Goal: Task Accomplishment & Management: Use online tool/utility

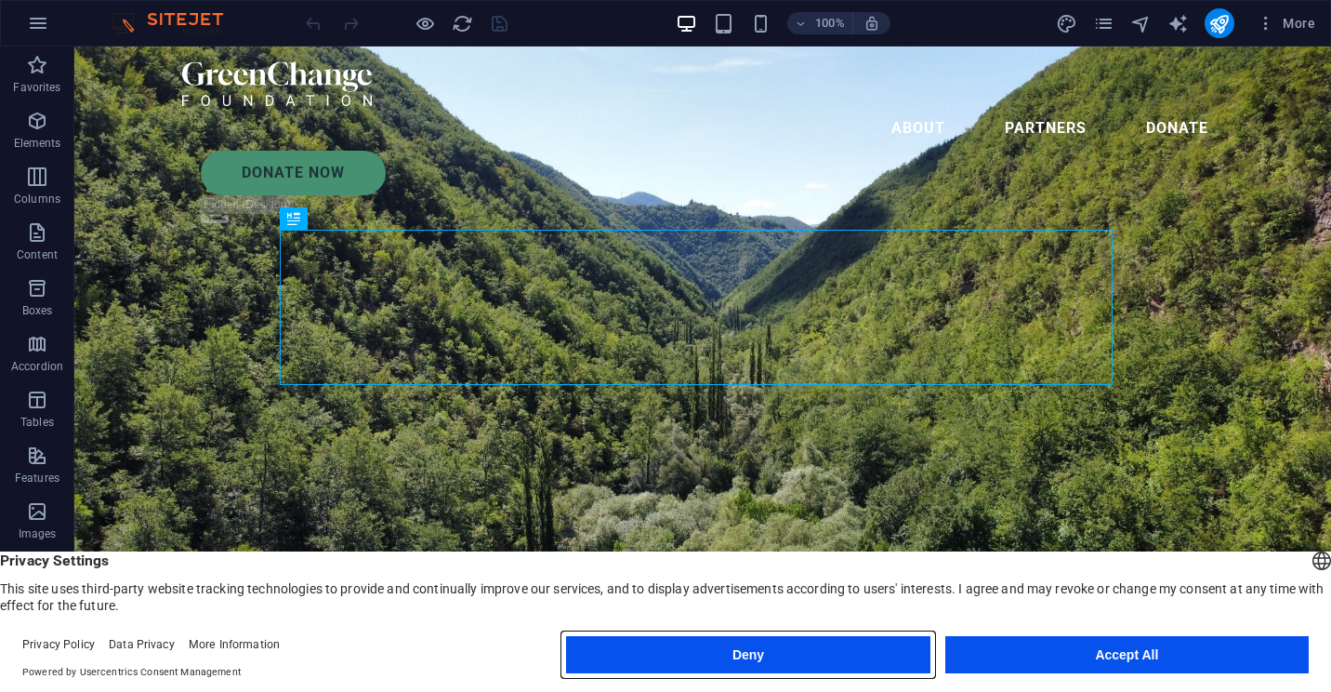
click at [748, 658] on button "Deny" at bounding box center [748, 654] width 364 height 37
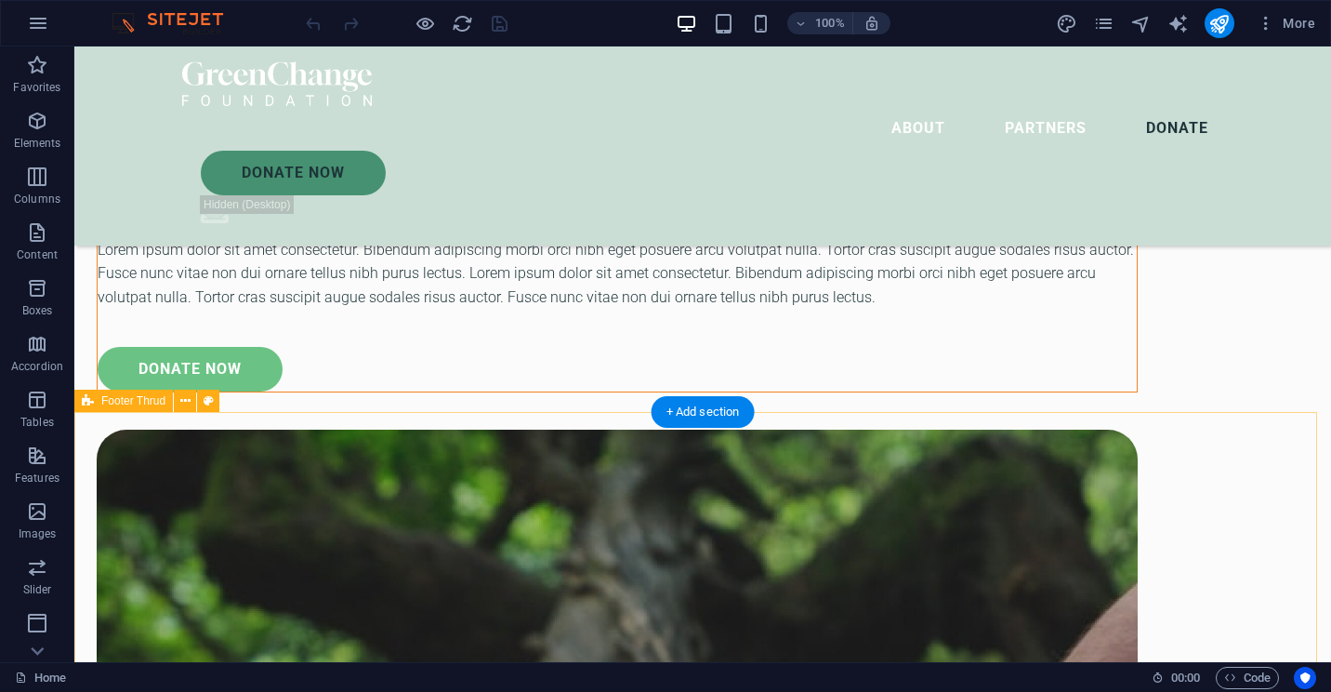
scroll to position [6257, 0]
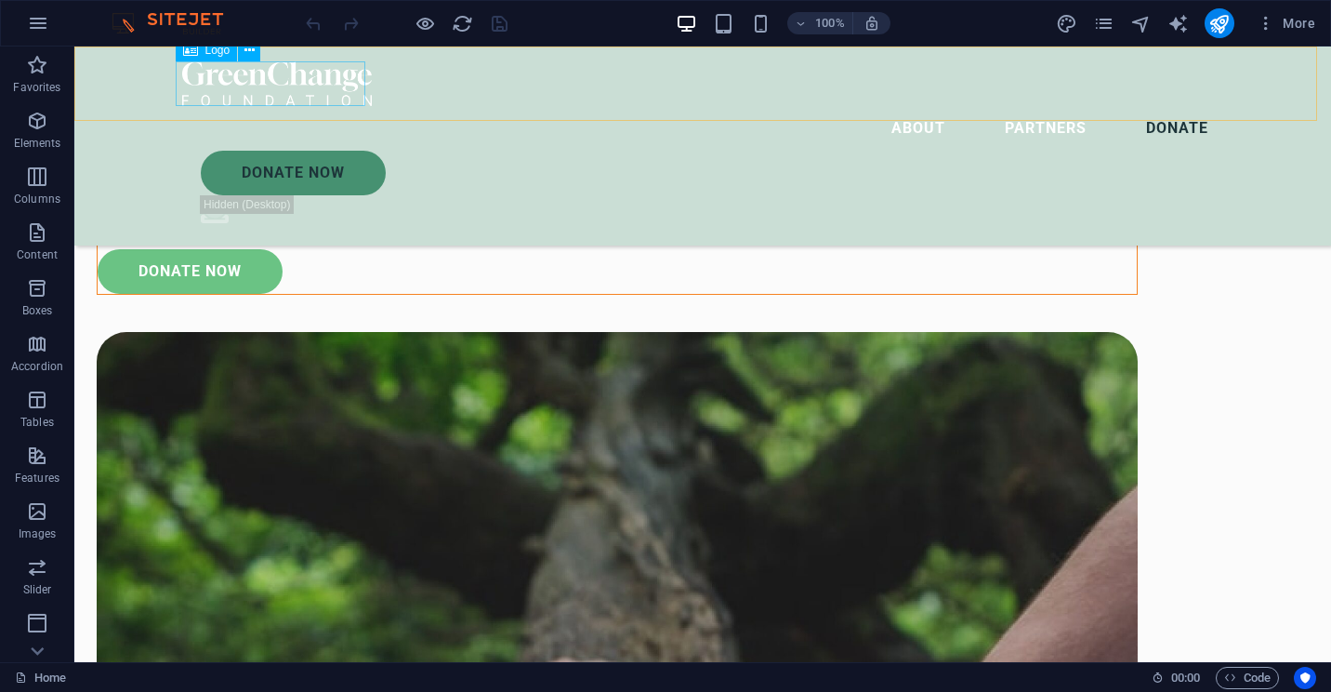
click at [272, 86] on div at bounding box center [702, 83] width 1041 height 45
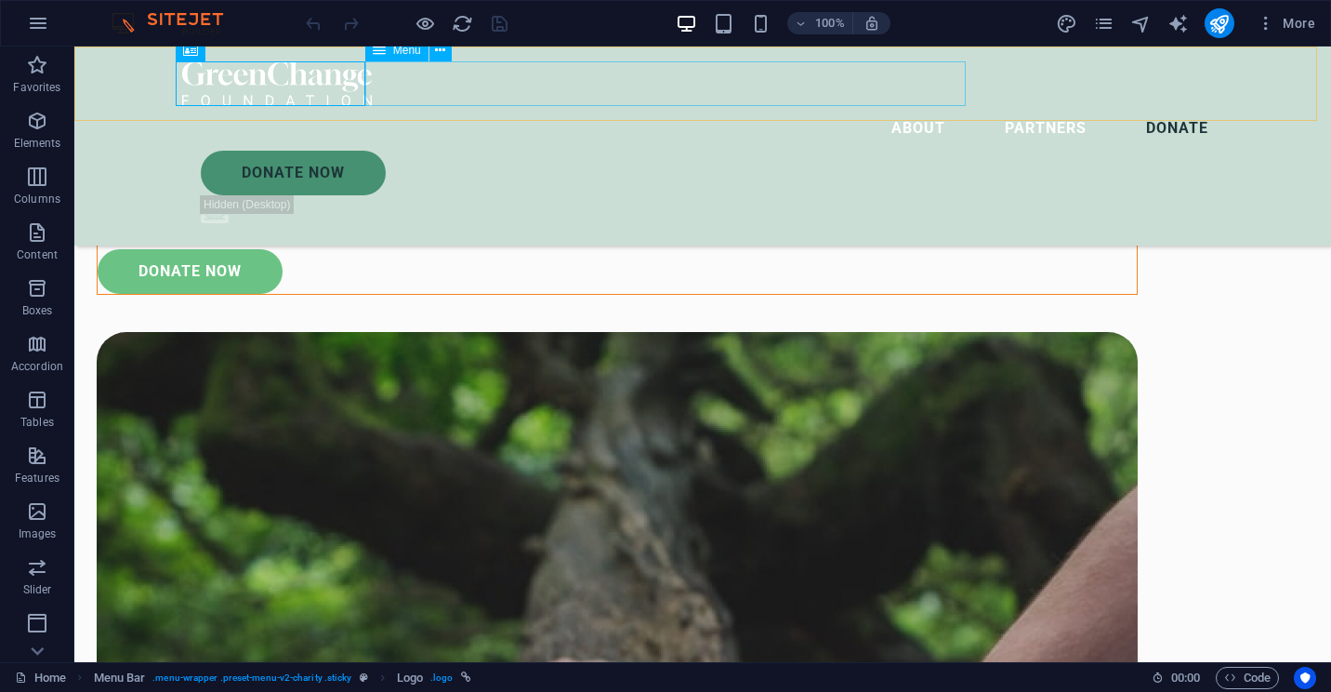
click at [674, 106] on nav "About Partners Donate" at bounding box center [702, 128] width 1041 height 45
click at [894, 106] on nav "About Partners Donate" at bounding box center [702, 128] width 1041 height 45
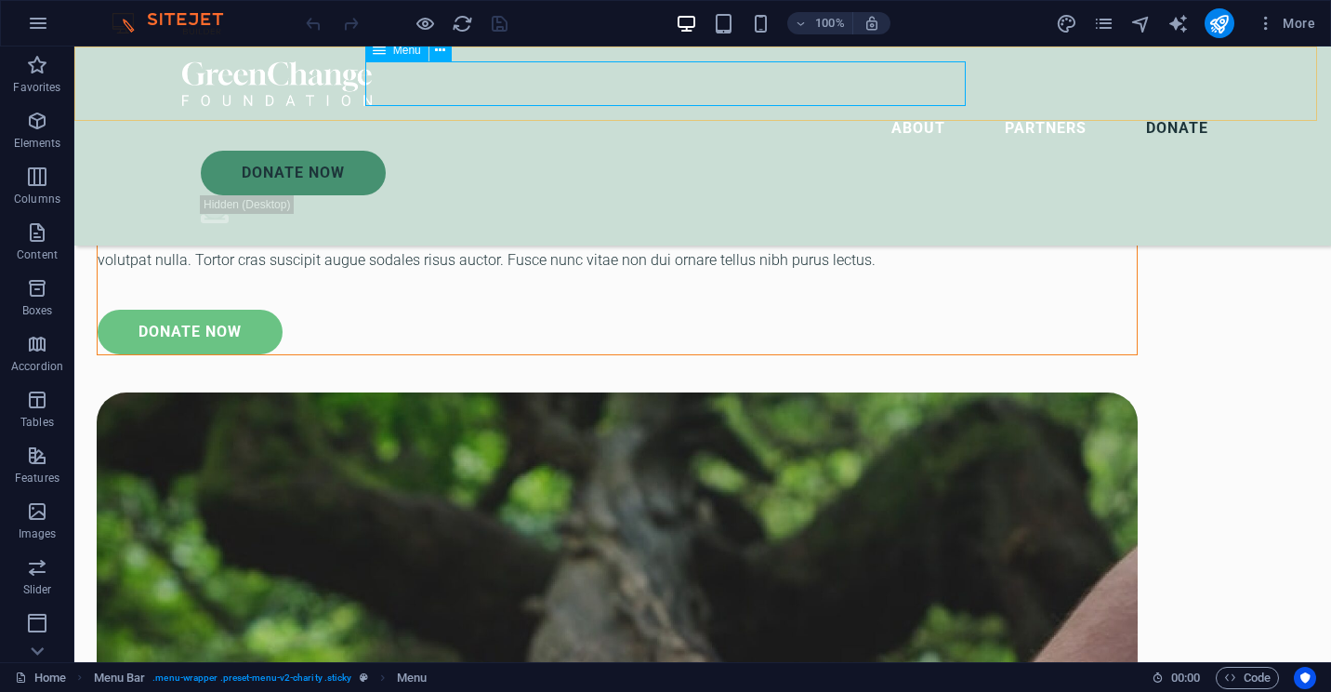
select select
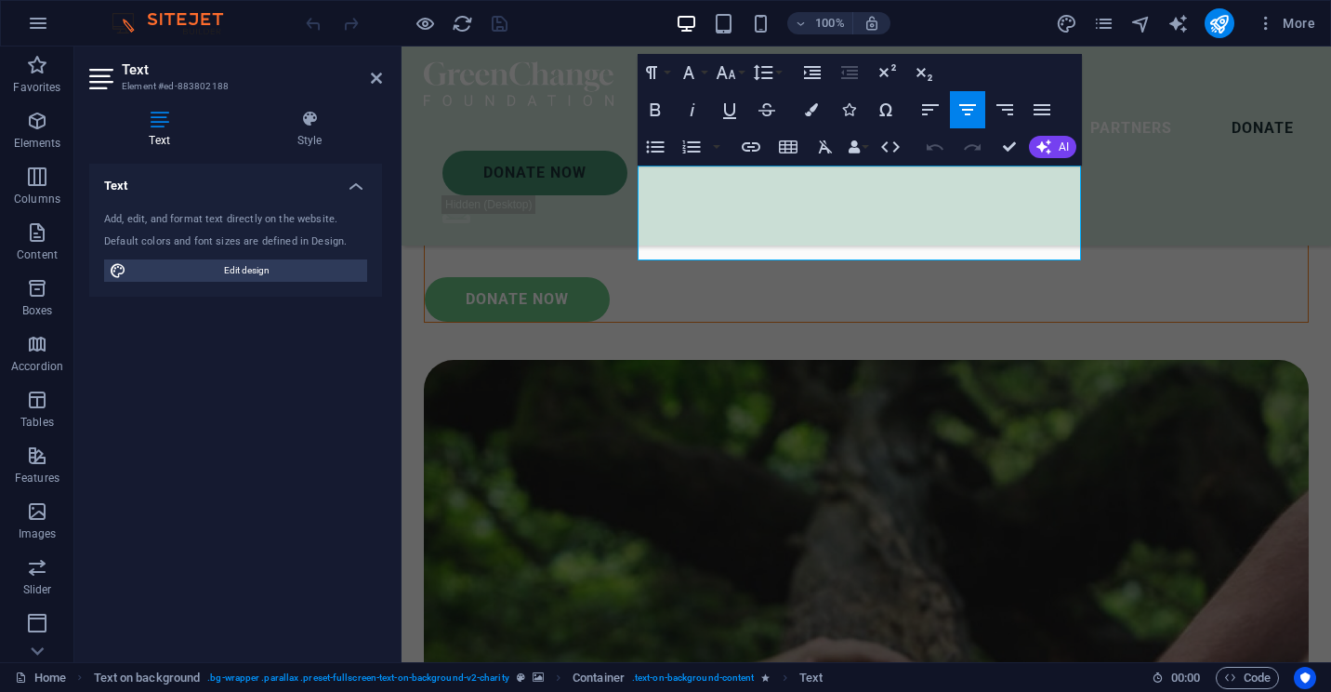
scroll to position [6309, 0]
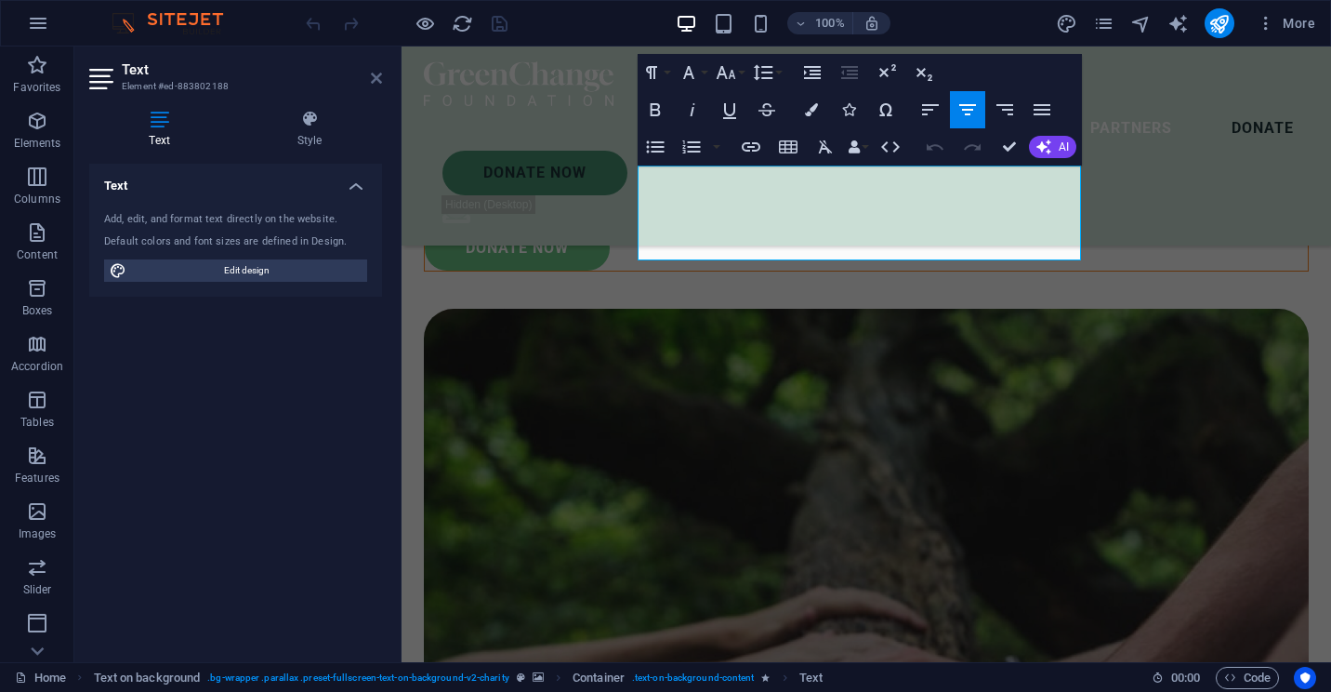
click at [380, 83] on icon at bounding box center [376, 78] width 11 height 15
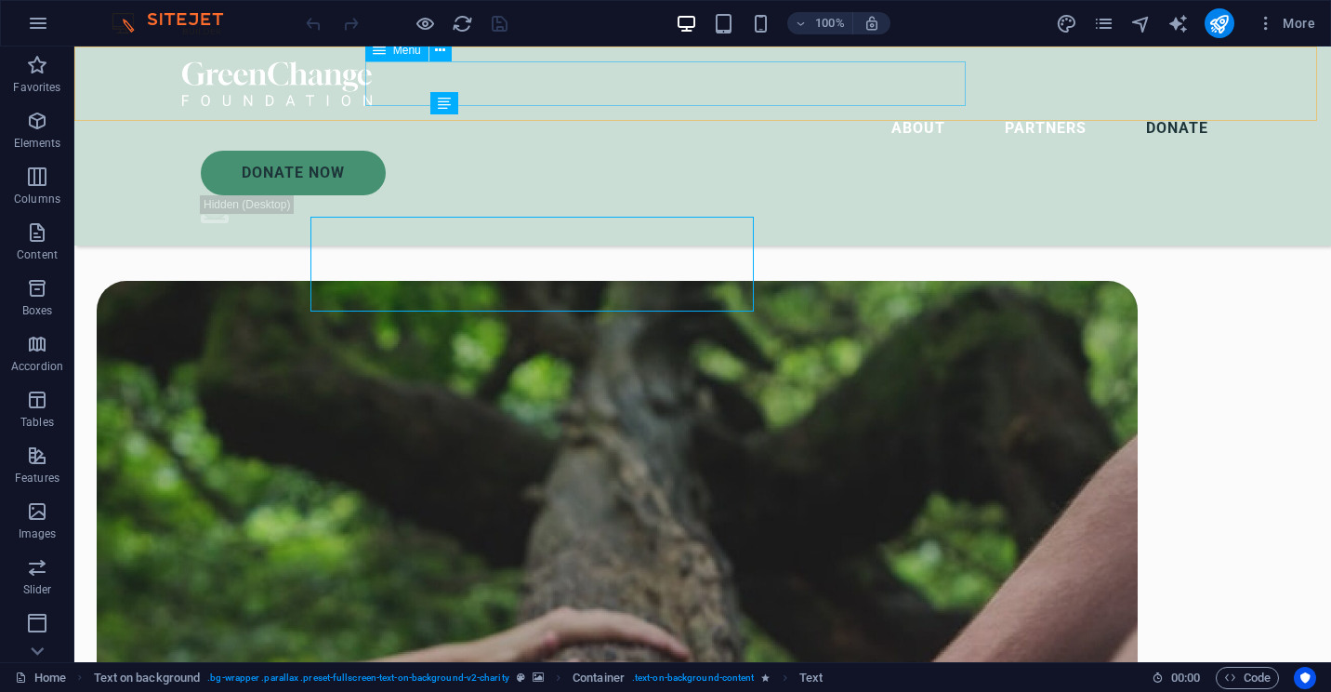
scroll to position [6257, 0]
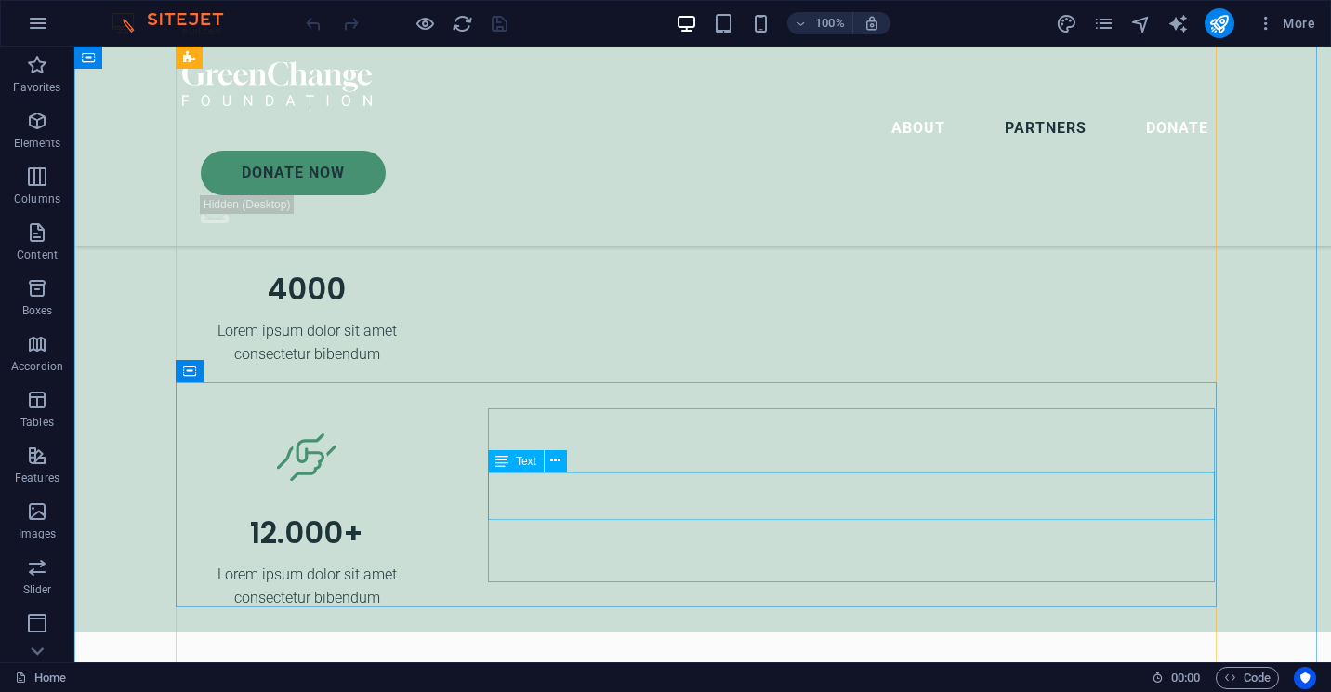
scroll to position [5049, 0]
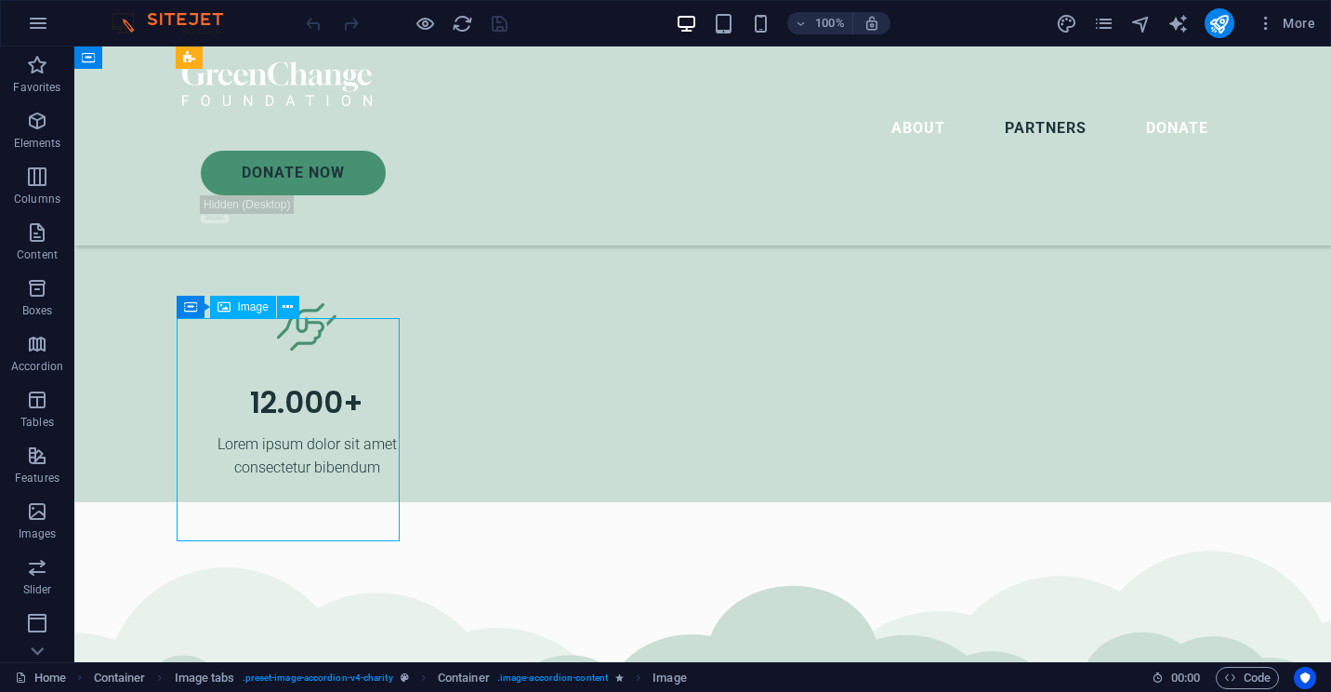
select select "%"
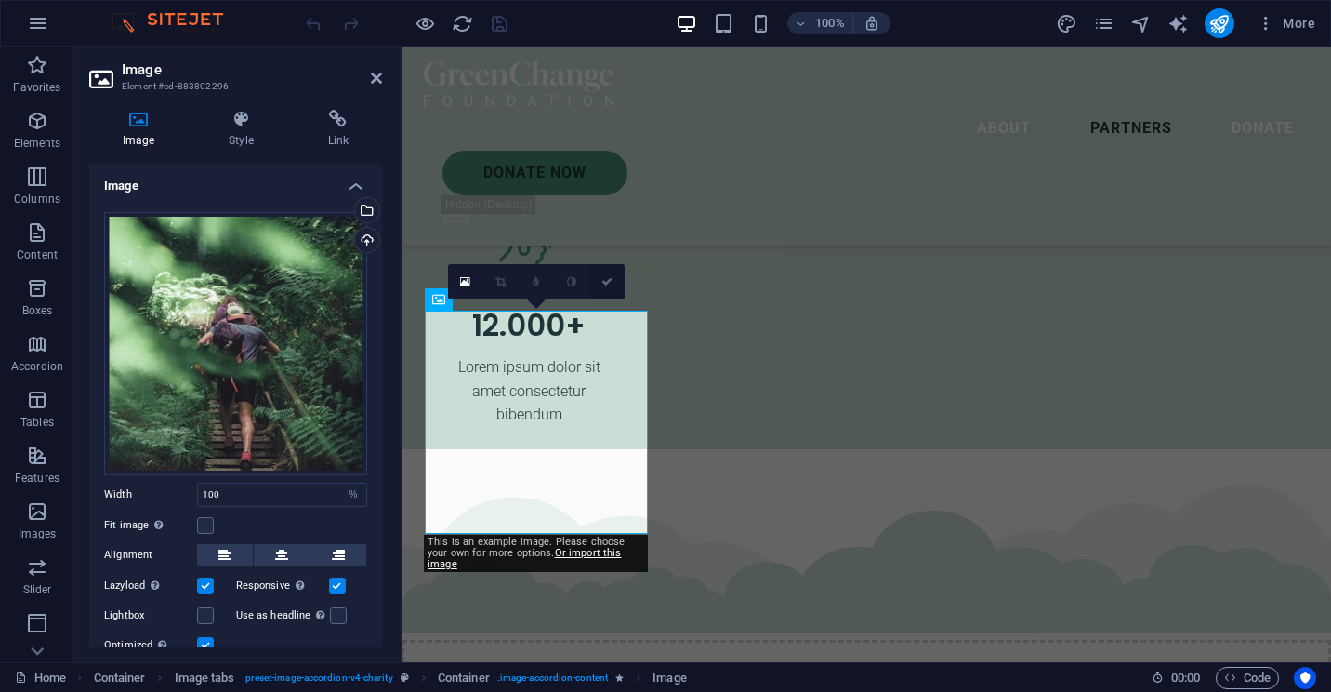
click at [612, 273] on link at bounding box center [606, 281] width 35 height 35
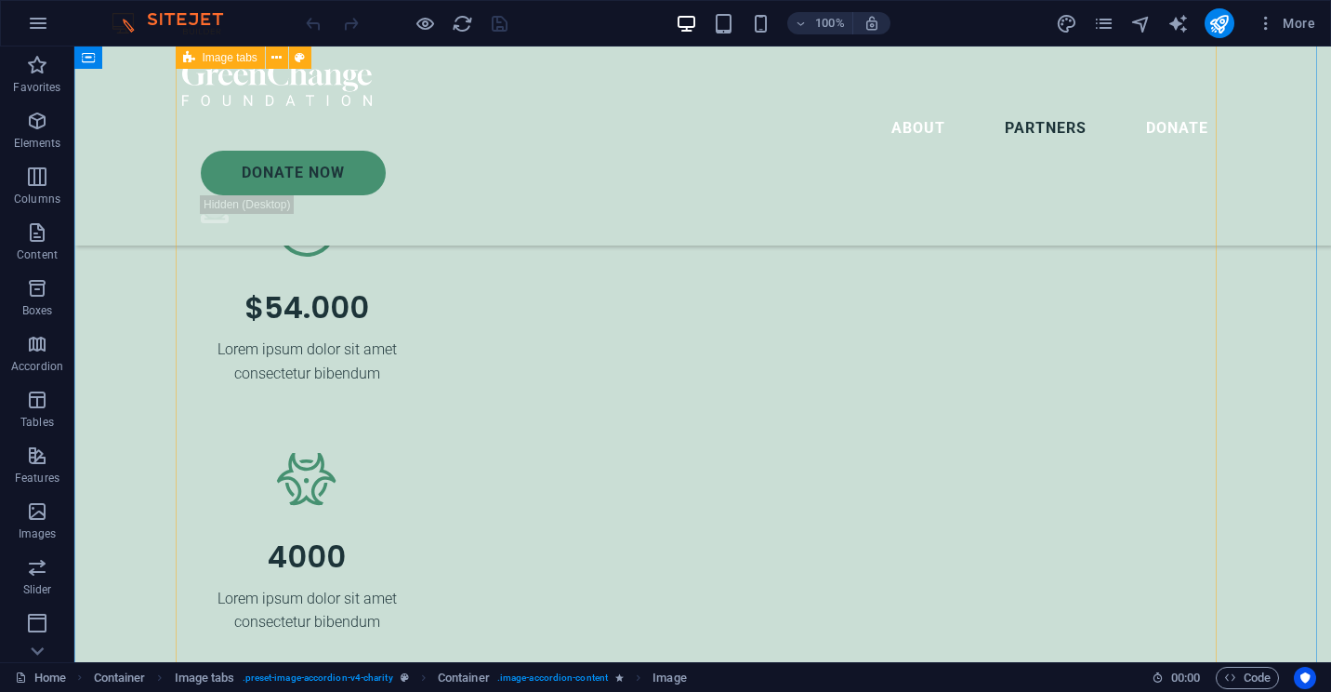
scroll to position [4584, 0]
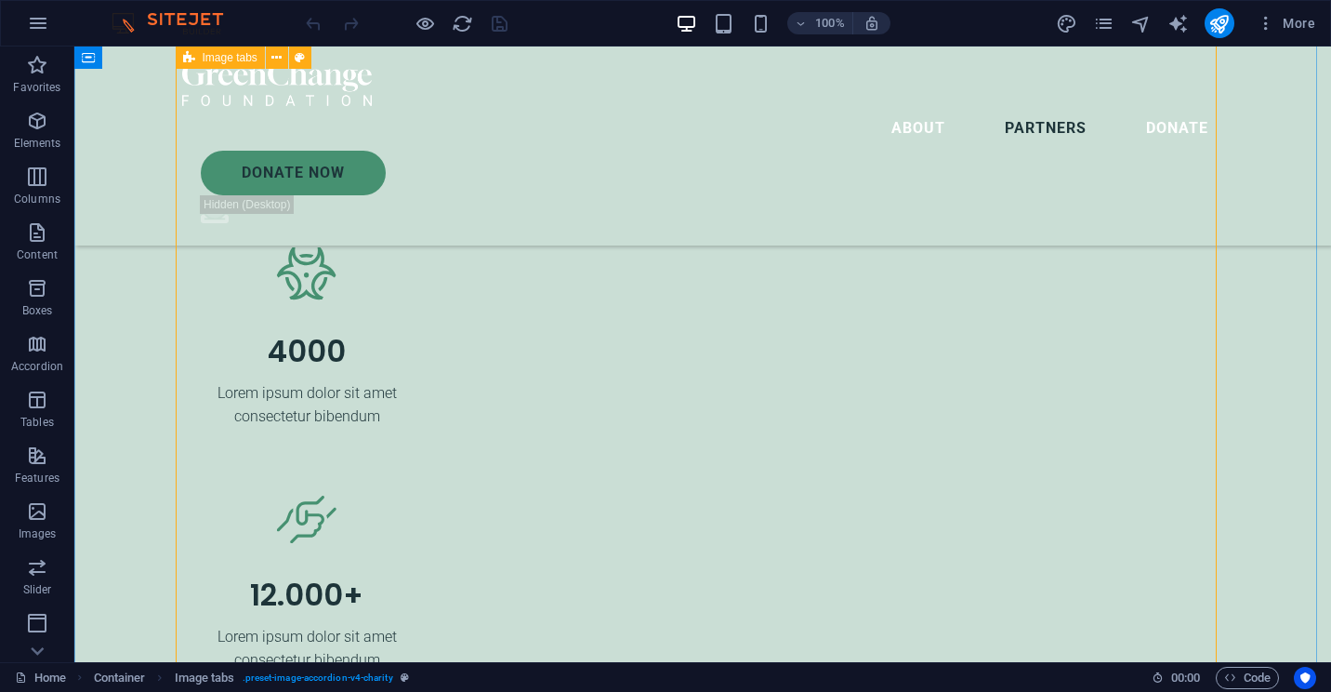
scroll to position [5142, 0]
